Goal: Information Seeking & Learning: Understand process/instructions

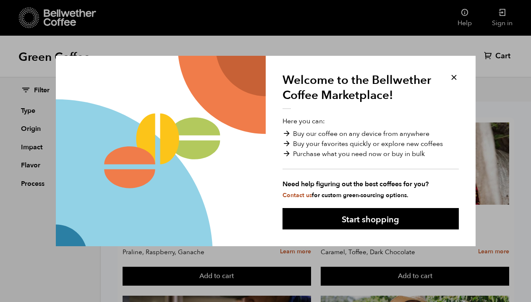
click at [453, 77] on button at bounding box center [454, 78] width 10 height 10
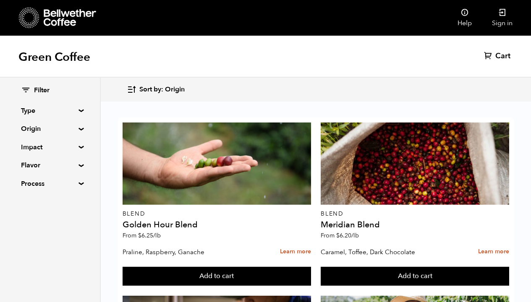
click at [464, 18] on link "Help" at bounding box center [464, 18] width 34 height 36
